Goal: Find specific page/section: Find specific page/section

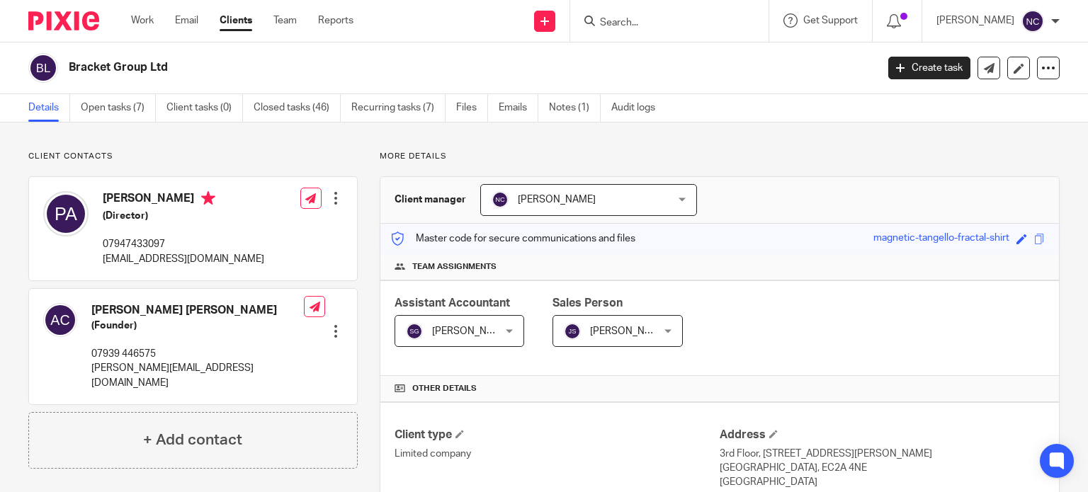
scroll to position [247, 0]
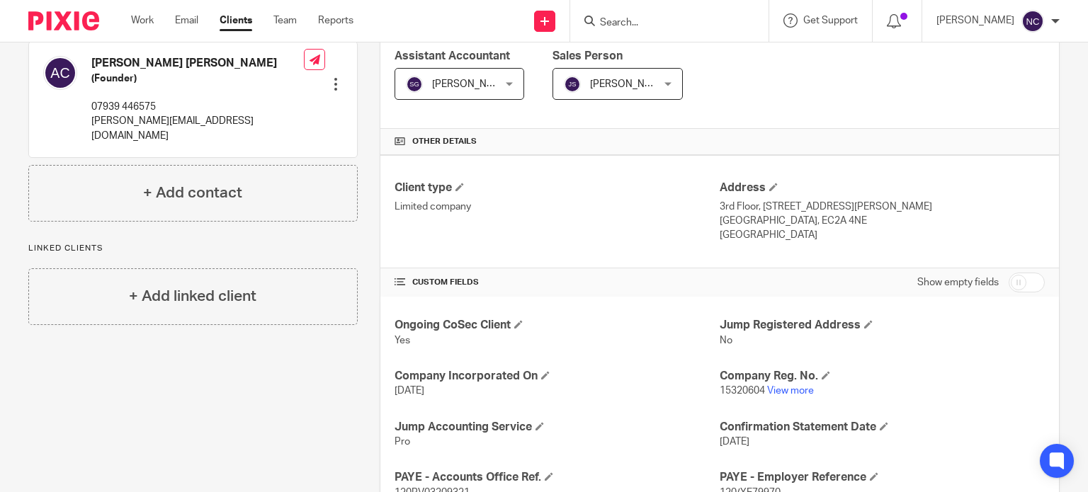
click at [639, 25] on input "Search" at bounding box center [663, 23] width 128 height 13
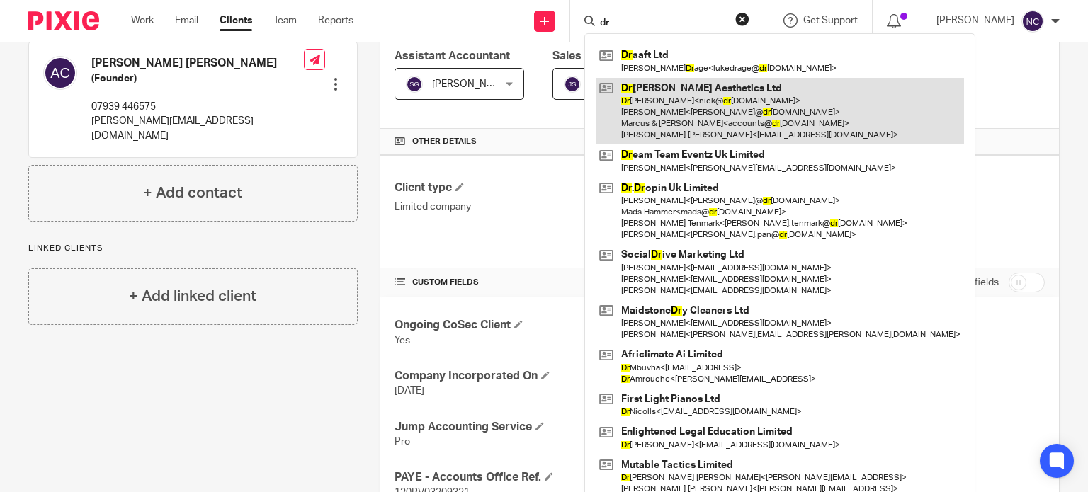
type input "dr"
click at [654, 87] on link at bounding box center [780, 111] width 368 height 67
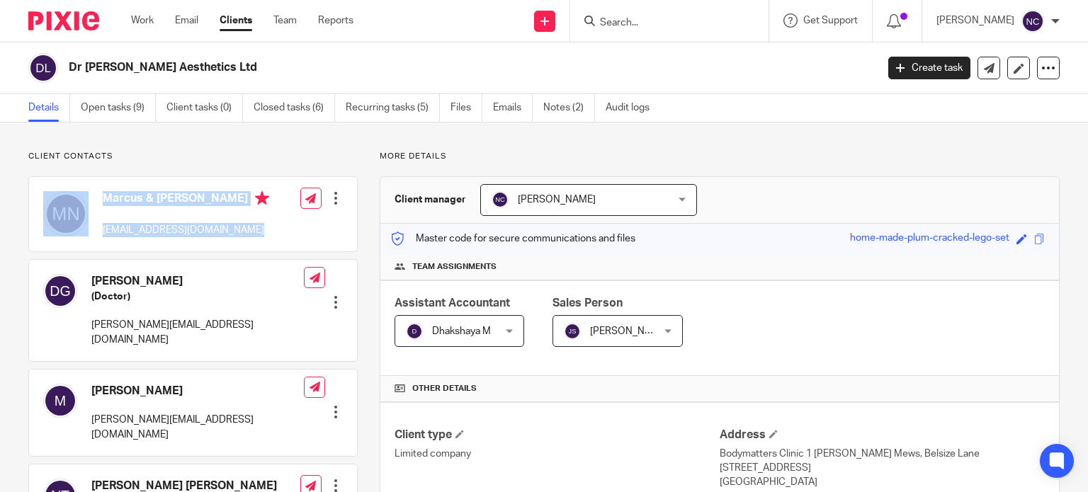
drag, startPoint x: 279, startPoint y: 226, endPoint x: 87, endPoint y: 226, distance: 192.0
click at [87, 226] on div "Marcus & [PERSON_NAME] [EMAIL_ADDRESS][DOMAIN_NAME] Edit contact Create client …" at bounding box center [193, 214] width 328 height 74
copy div "Marcus & Nicola [EMAIL_ADDRESS][DOMAIN_NAME]"
